Goal: Task Accomplishment & Management: Manage account settings

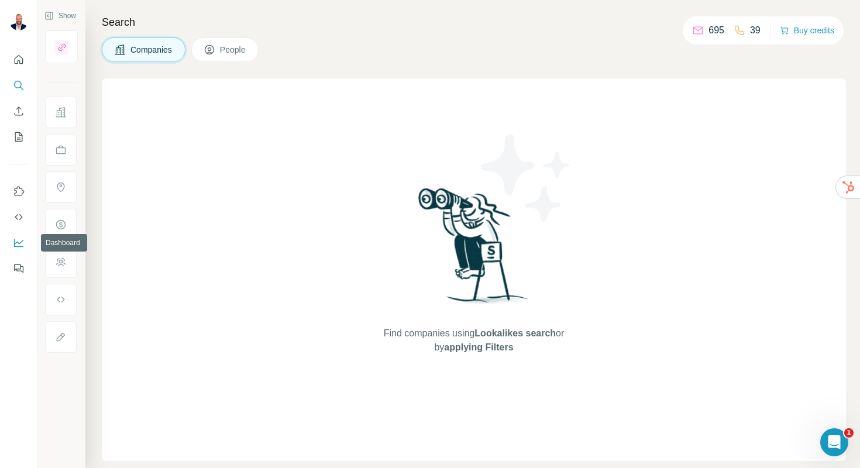
click at [18, 240] on icon "Dashboard" at bounding box center [19, 243] width 12 height 12
